Goal: Task Accomplishment & Management: Manage account settings

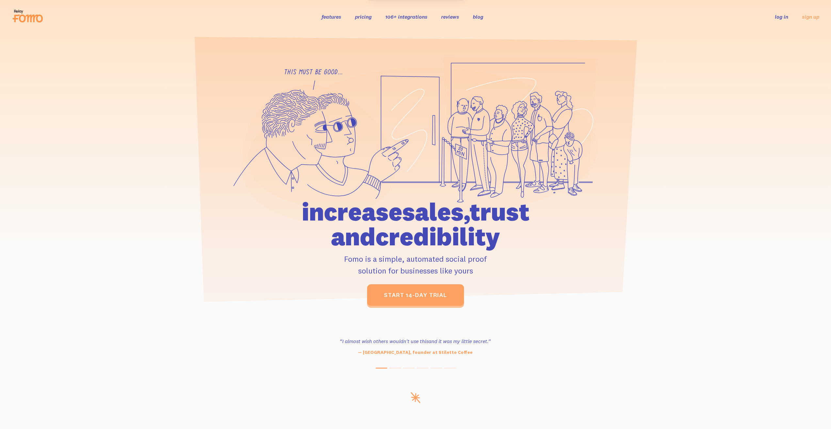
click at [780, 15] on link "log in" at bounding box center [781, 16] width 13 height 7
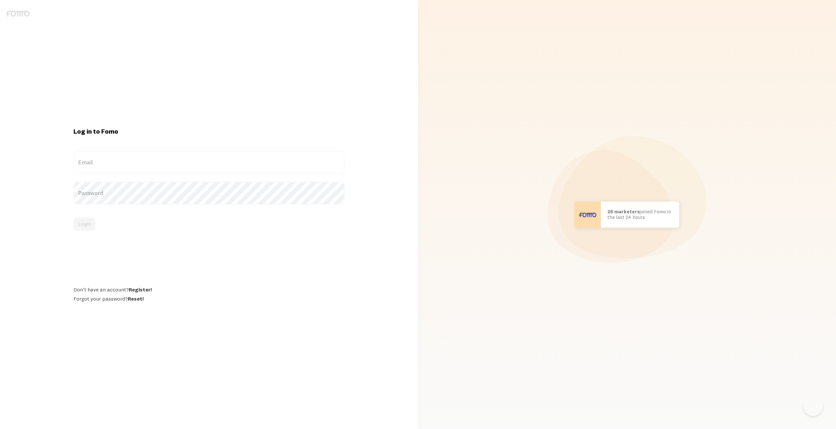
click at [147, 160] on label "Email" at bounding box center [208, 162] width 271 height 23
click at [147, 160] on input "Email" at bounding box center [208, 162] width 271 height 23
type input "[EMAIL_ADDRESS][DOMAIN_NAME]"
click at [91, 225] on button "Login" at bounding box center [84, 224] width 22 height 13
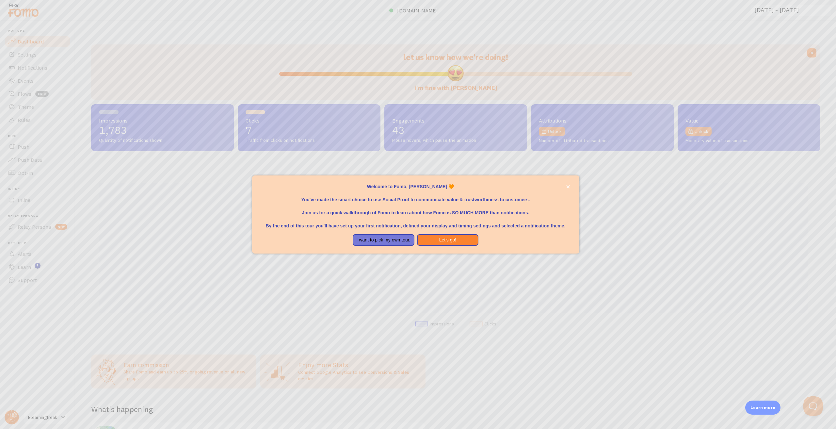
scroll to position [172, 724]
click at [568, 186] on icon "close," at bounding box center [567, 186] width 3 height 3
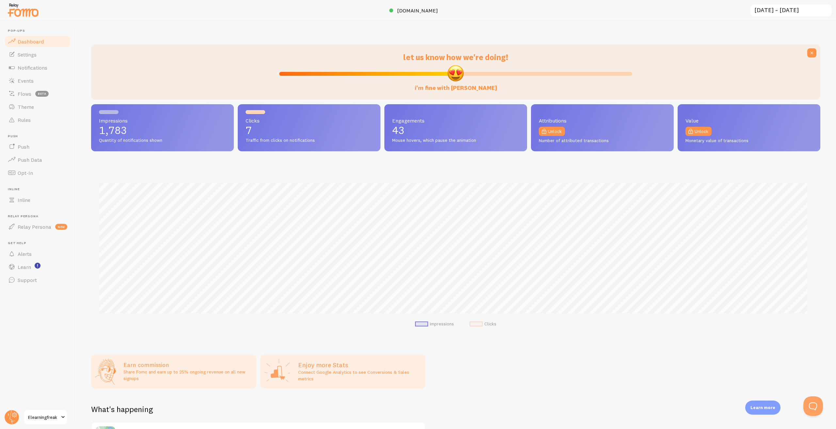
click at [58, 418] on span "Elearningfreak" at bounding box center [43, 417] width 31 height 8
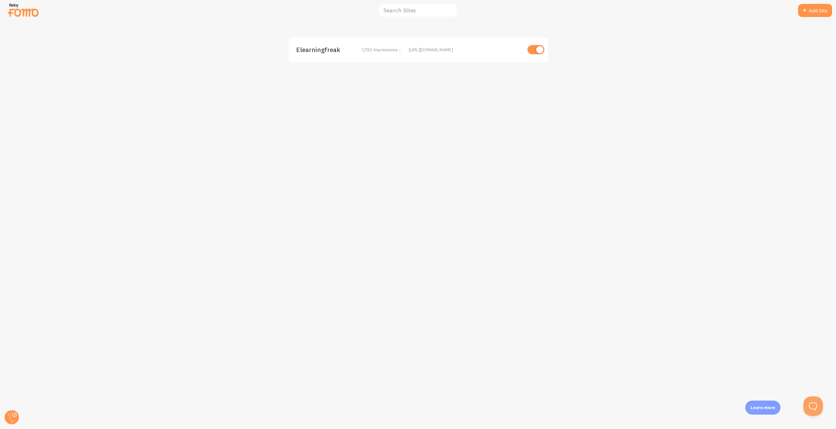
click at [25, 18] on img at bounding box center [23, 10] width 33 height 17
click at [27, 13] on img at bounding box center [23, 10] width 33 height 17
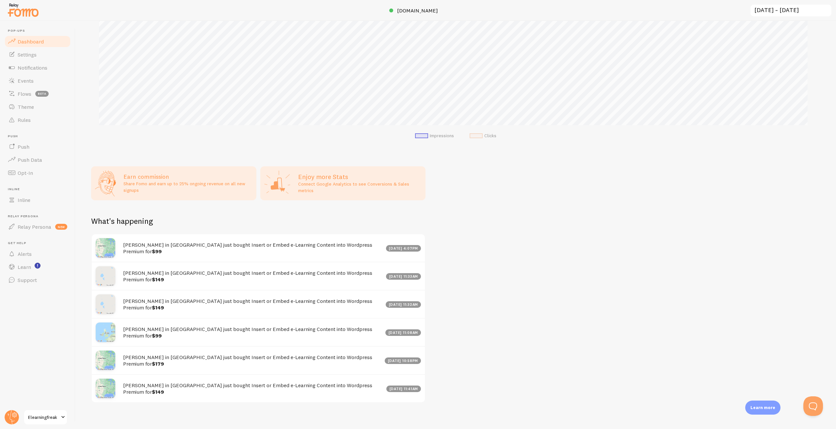
scroll to position [193, 0]
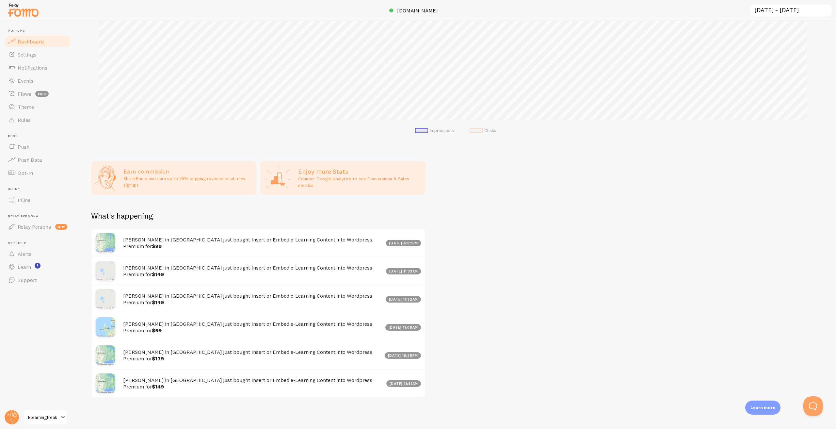
click at [64, 417] on span at bounding box center [63, 417] width 8 height 8
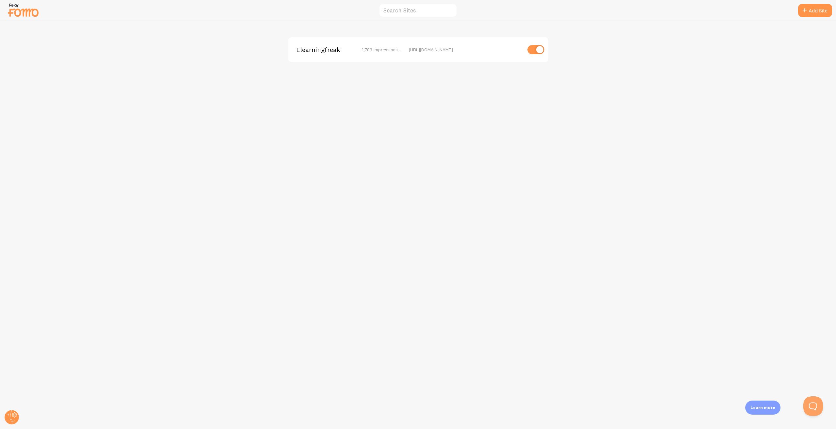
click at [257, 107] on div "Elearningfreak 1,783 Impressions - https://www.elearningfreak.com" at bounding box center [418, 225] width 836 height 408
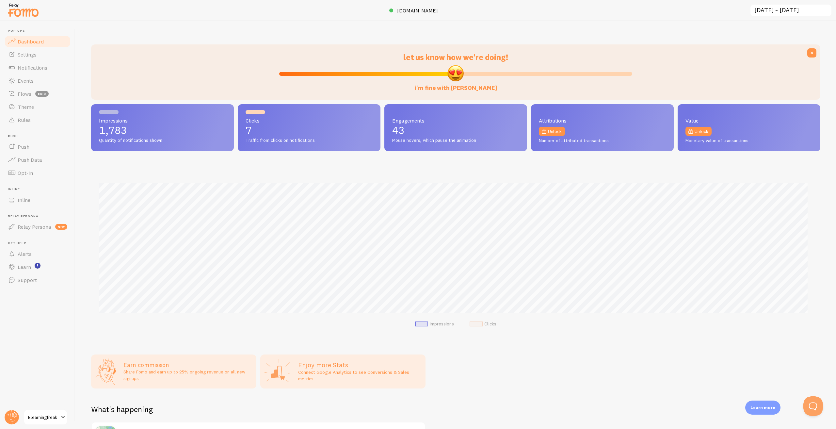
scroll to position [172, 724]
click at [26, 53] on span "Settings" at bounding box center [27, 54] width 19 height 7
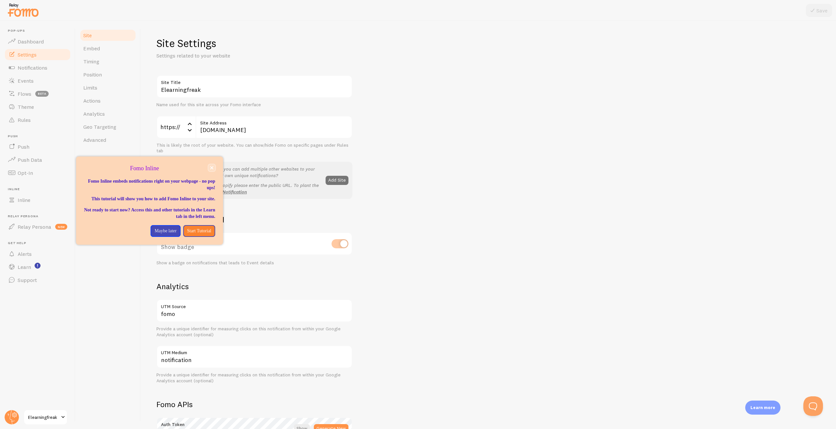
click at [211, 170] on button "close," at bounding box center [211, 167] width 7 height 7
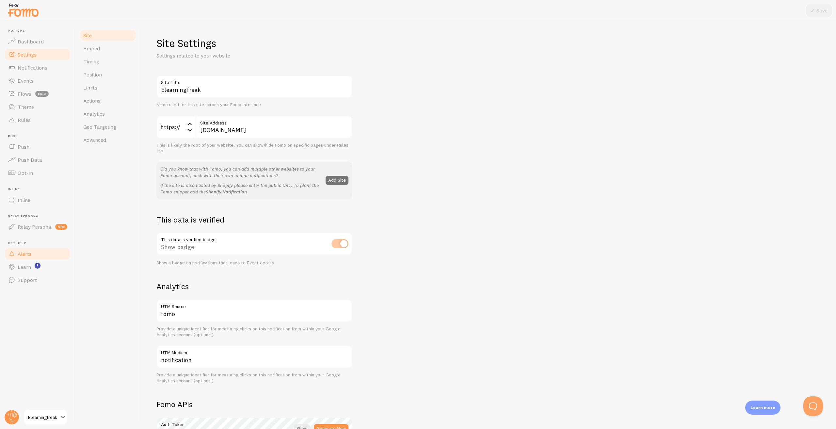
click at [22, 254] on span "Alerts" at bounding box center [25, 253] width 14 height 7
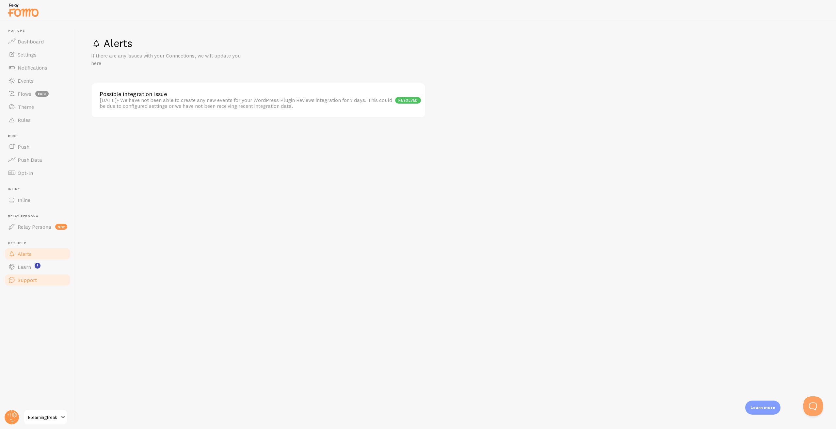
click at [12, 277] on span at bounding box center [12, 280] width 8 height 8
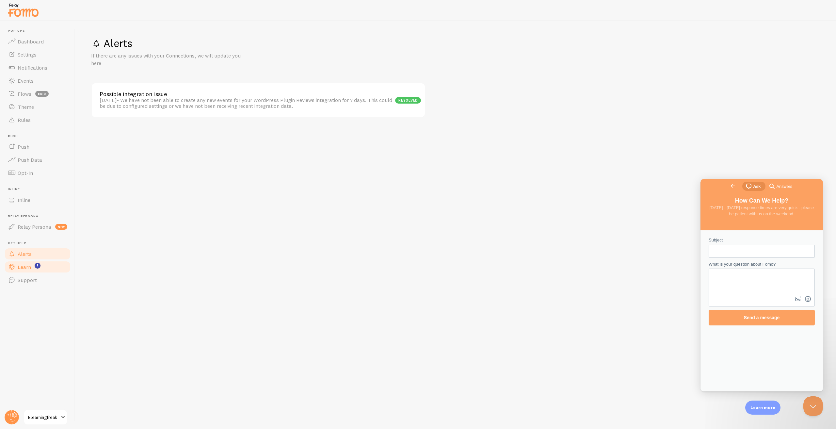
click at [16, 266] on link "Learn" at bounding box center [37, 266] width 67 height 13
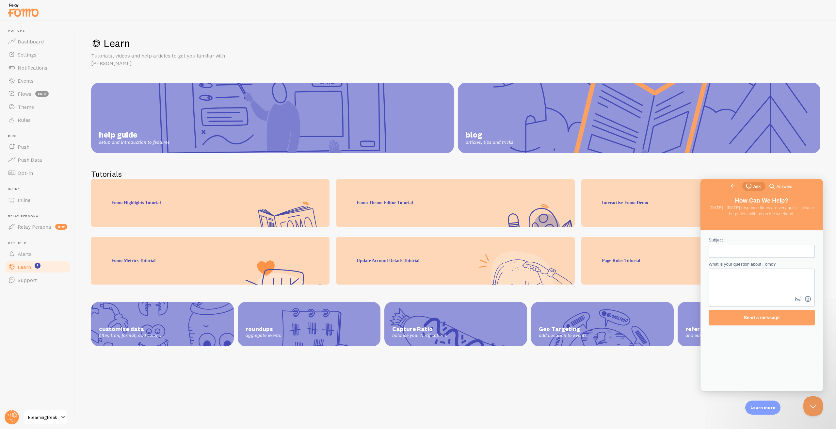
click at [380, 260] on div "Update Account Details Tutorial" at bounding box center [455, 261] width 239 height 48
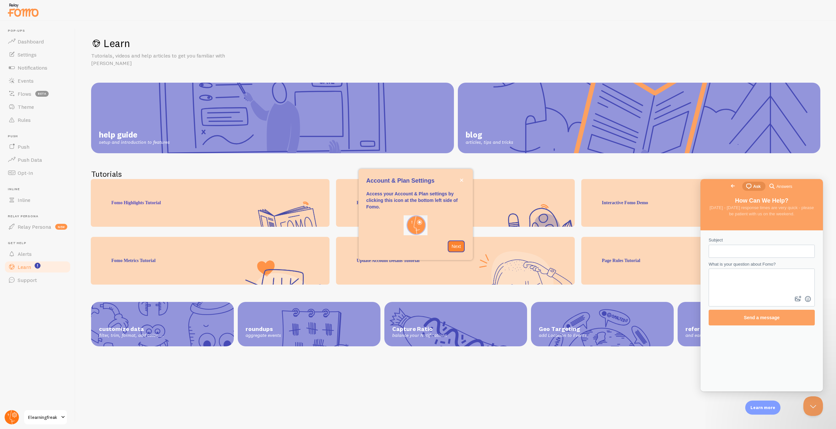
click at [17, 414] on circle at bounding box center [12, 417] width 14 height 14
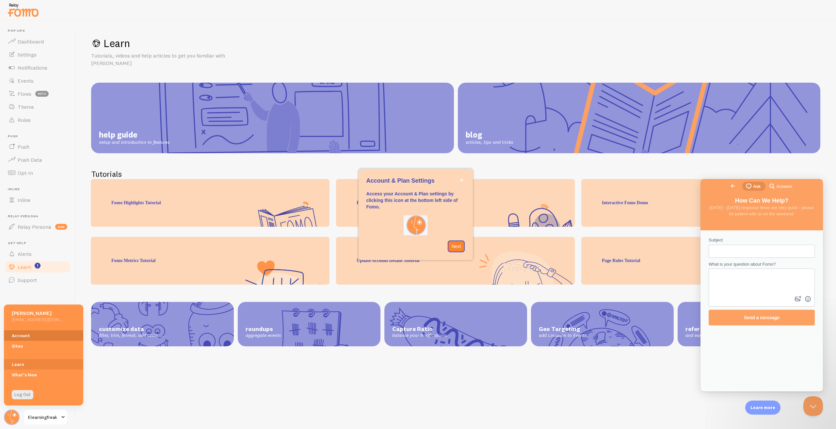
click at [24, 335] on link "Account" at bounding box center [43, 335] width 79 height 10
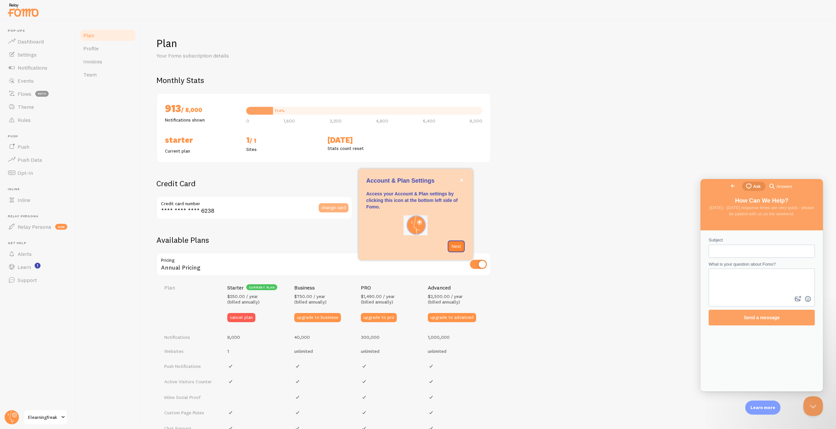
click at [331, 206] on span "change card" at bounding box center [333, 207] width 24 height 5
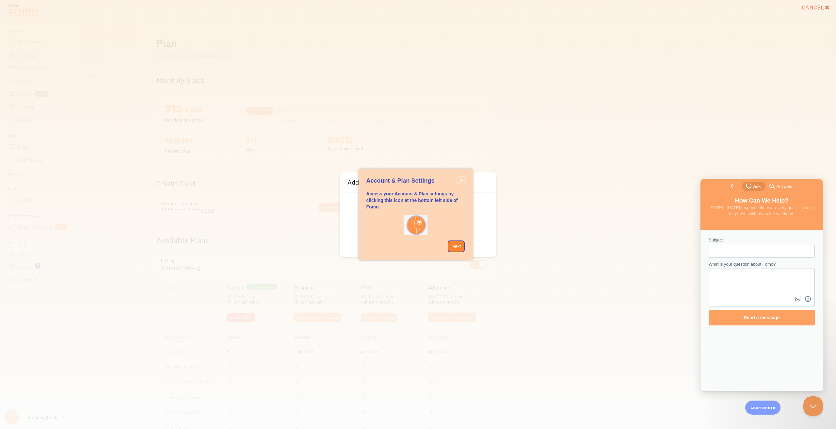
click at [460, 181] on icon "close," at bounding box center [462, 180] width 4 height 4
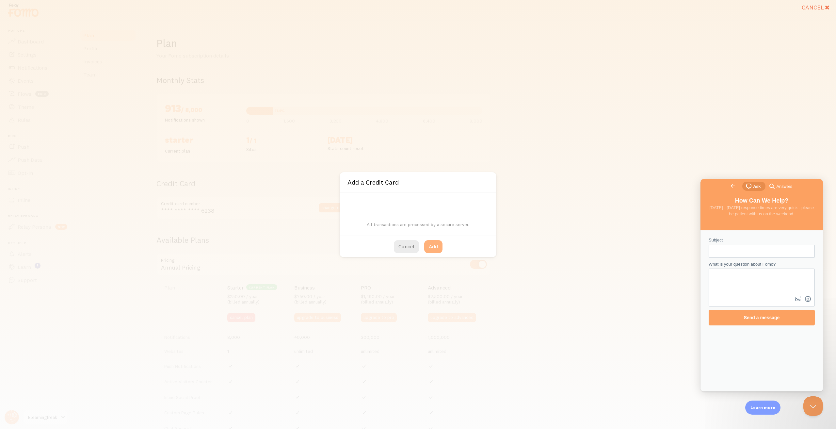
click at [431, 246] on button "Add" at bounding box center [433, 246] width 18 height 13
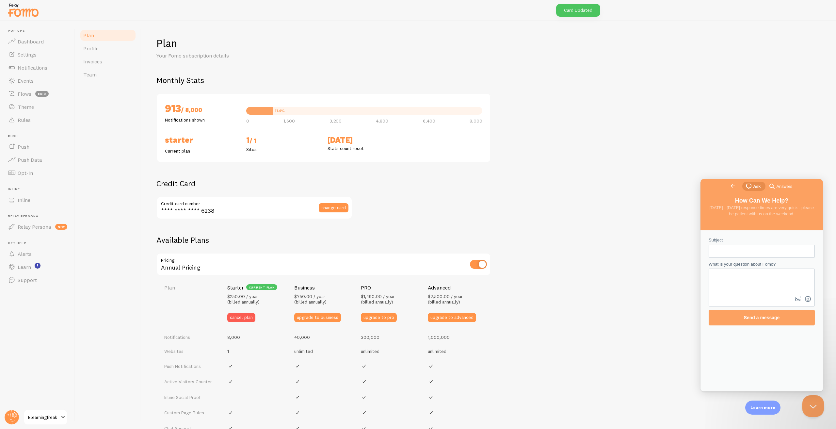
click at [807, 404] on button "Close Beacon popover" at bounding box center [812, 405] width 20 height 20
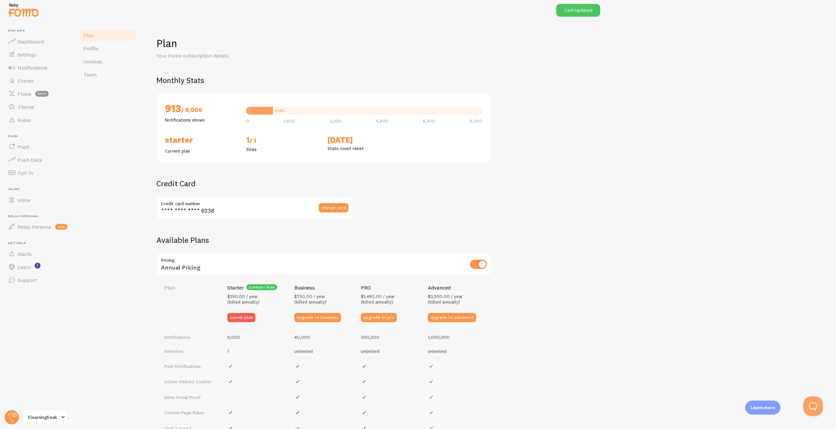
click at [599, 302] on div "Available Plans Pricing Annual Pricing Plan Starter current plan $250.00 / year…" at bounding box center [488, 413] width 664 height 356
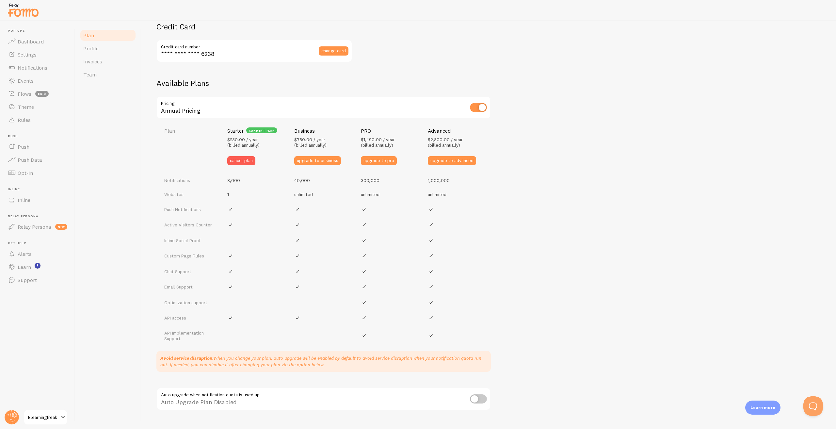
scroll to position [174, 0]
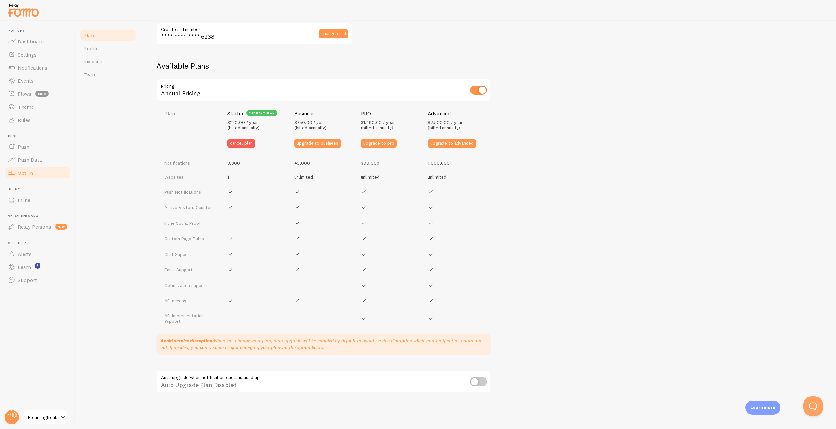
click at [23, 174] on span "Opt-In" at bounding box center [25, 173] width 15 height 7
